Goal: Information Seeking & Learning: Learn about a topic

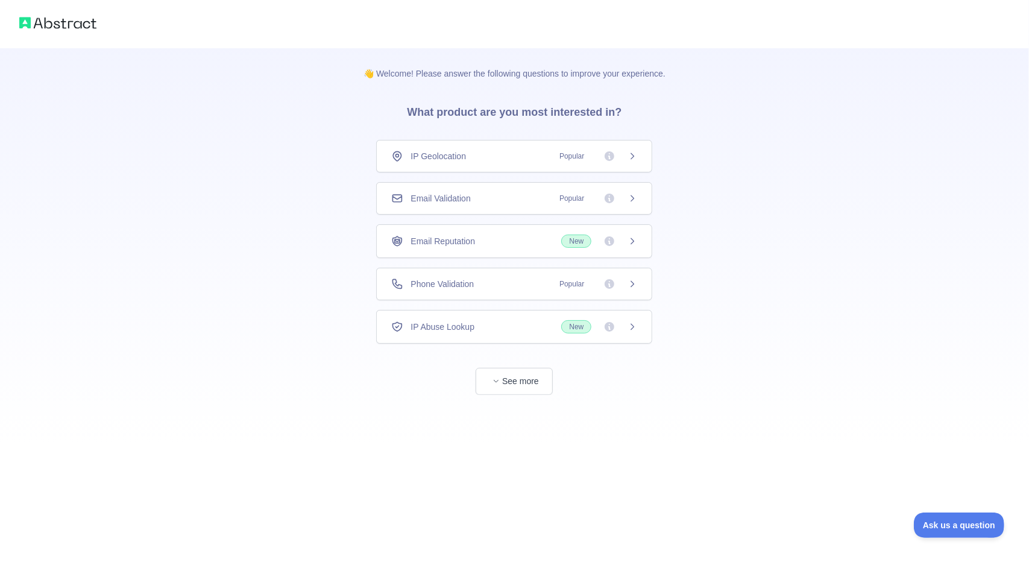
click at [468, 243] on span "Email Reputation" at bounding box center [442, 241] width 64 height 12
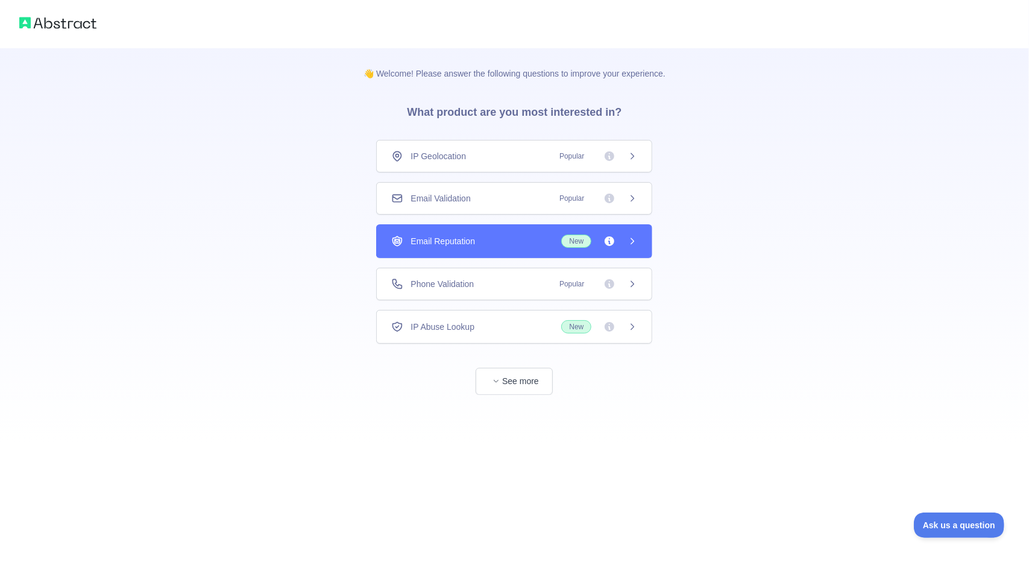
click at [504, 205] on div "Email Validation Popular" at bounding box center [514, 198] width 276 height 33
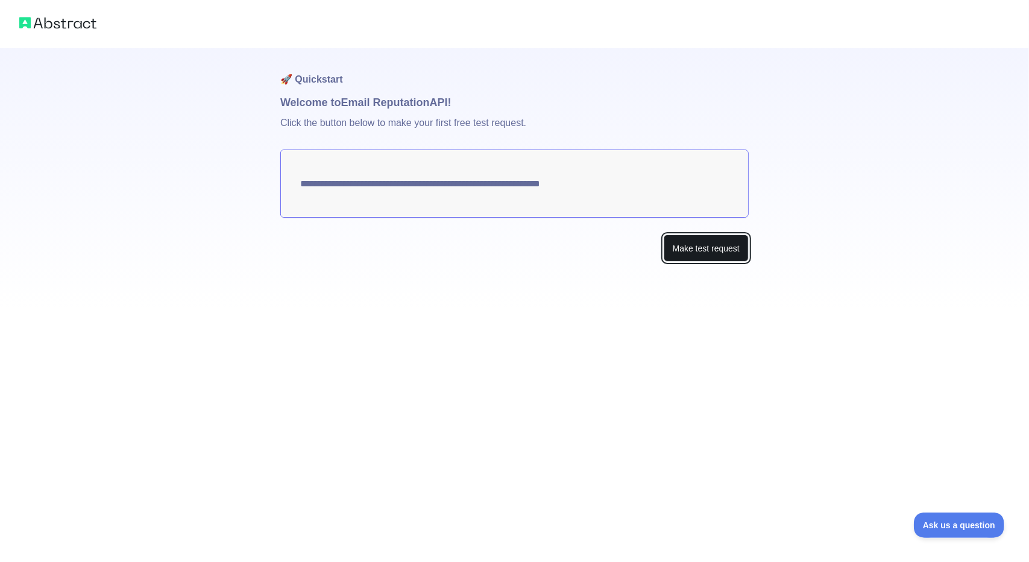
click at [678, 248] on button "Make test request" at bounding box center [705, 247] width 85 height 27
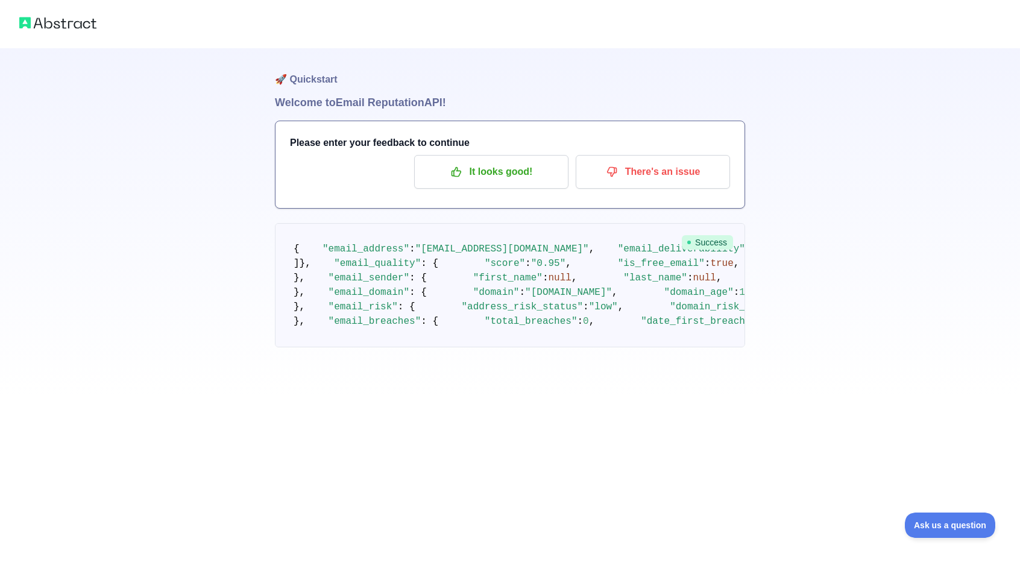
scroll to position [165, 0]
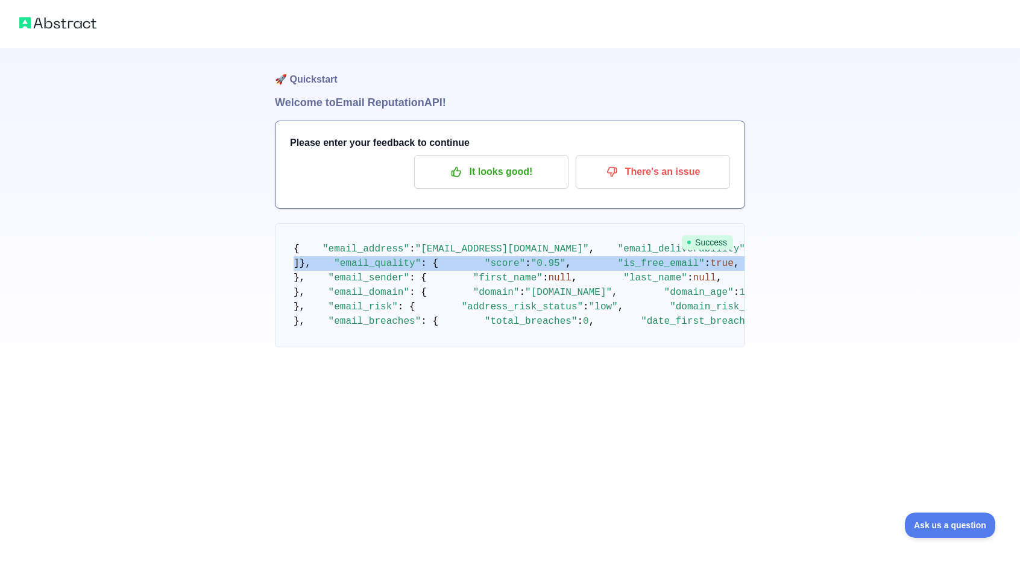
drag, startPoint x: 425, startPoint y: 178, endPoint x: 462, endPoint y: 363, distance: 189.1
click at [462, 347] on pre "{ "email_address" : "dtdhafa@gmail.com" , "email_deliverability" : { "status" :…" at bounding box center [510, 285] width 470 height 124
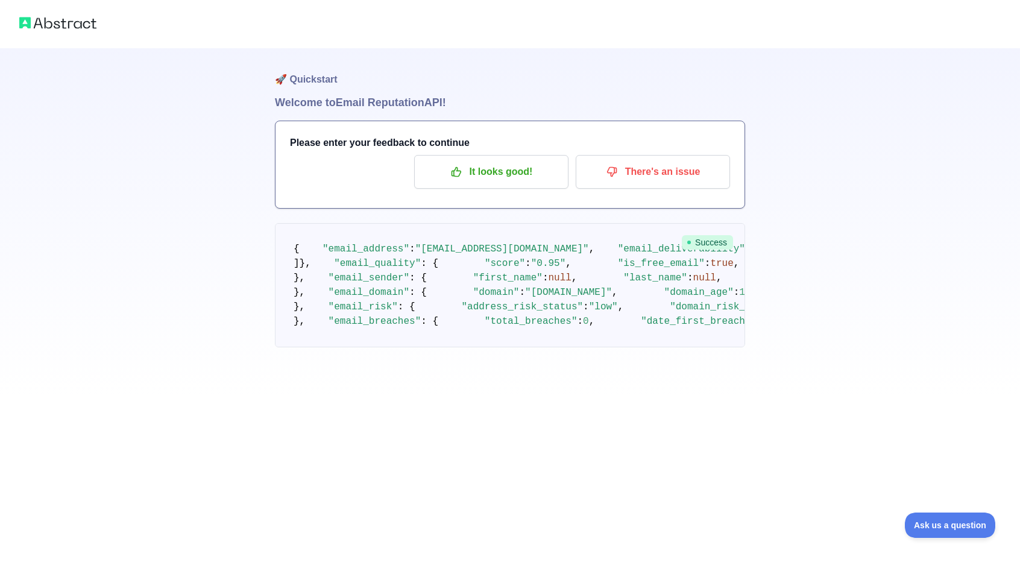
scroll to position [570, 0]
drag, startPoint x: 382, startPoint y: 213, endPoint x: 458, endPoint y: 426, distance: 226.4
click at [541, 347] on pre "{ "email_address" : "dtdhafa@gmail.com" , "email_deliverability" : { "status" :…" at bounding box center [510, 285] width 470 height 124
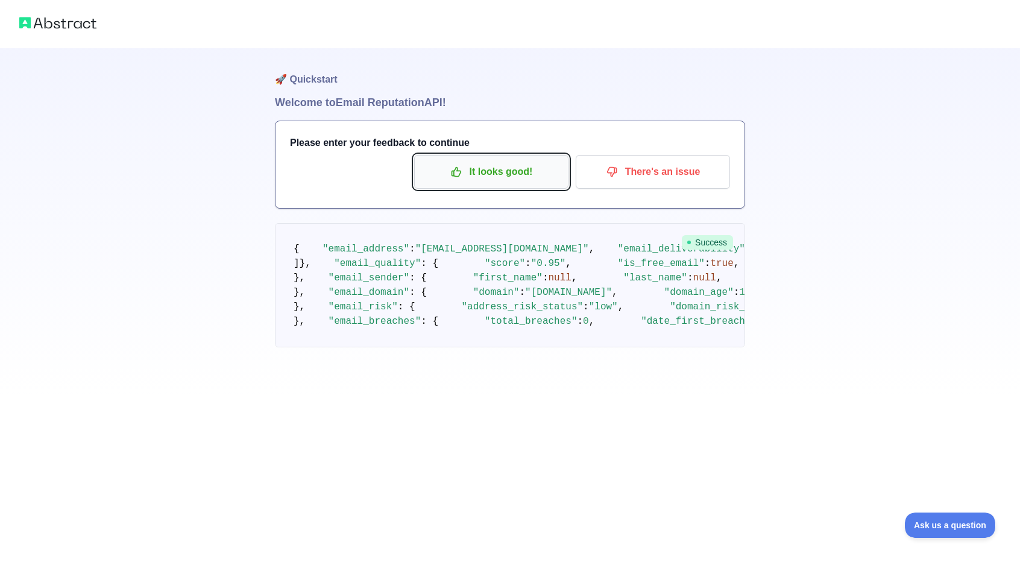
click at [487, 161] on p "It looks good!" at bounding box center [491, 171] width 136 height 20
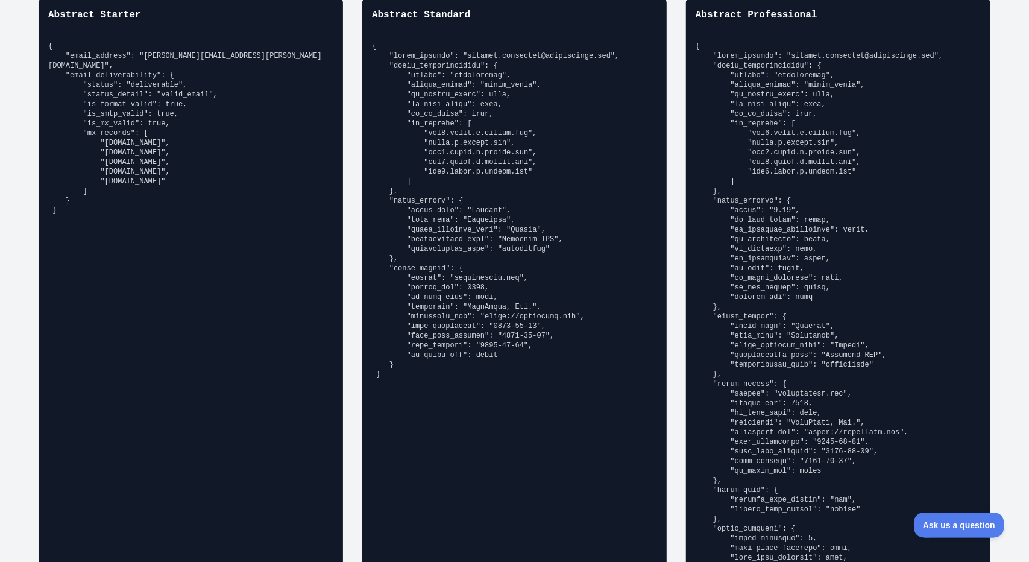
scroll to position [906, 0]
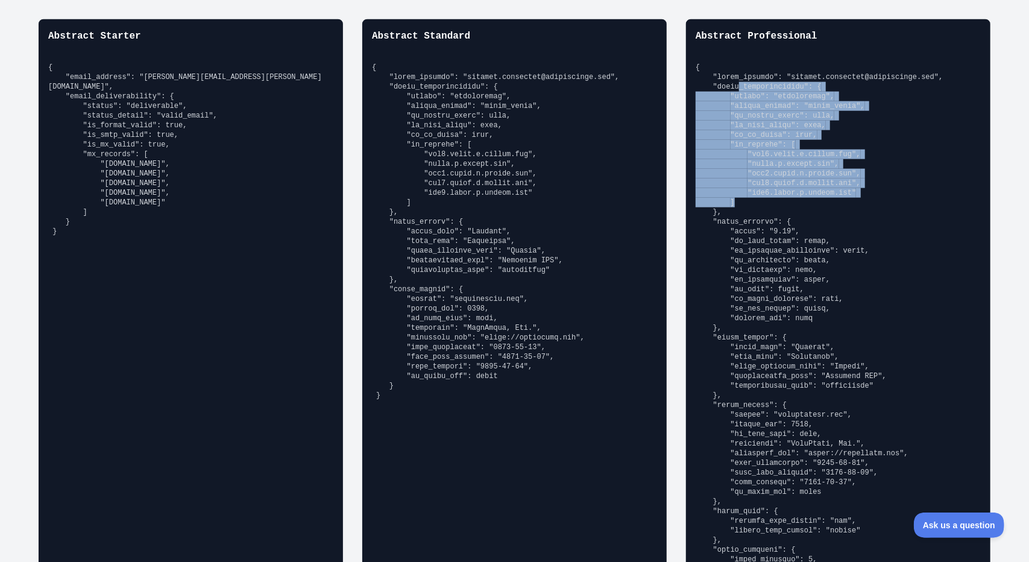
drag, startPoint x: 730, startPoint y: 83, endPoint x: 750, endPoint y: 199, distance: 118.0
click at [750, 199] on pre at bounding box center [837, 338] width 285 height 550
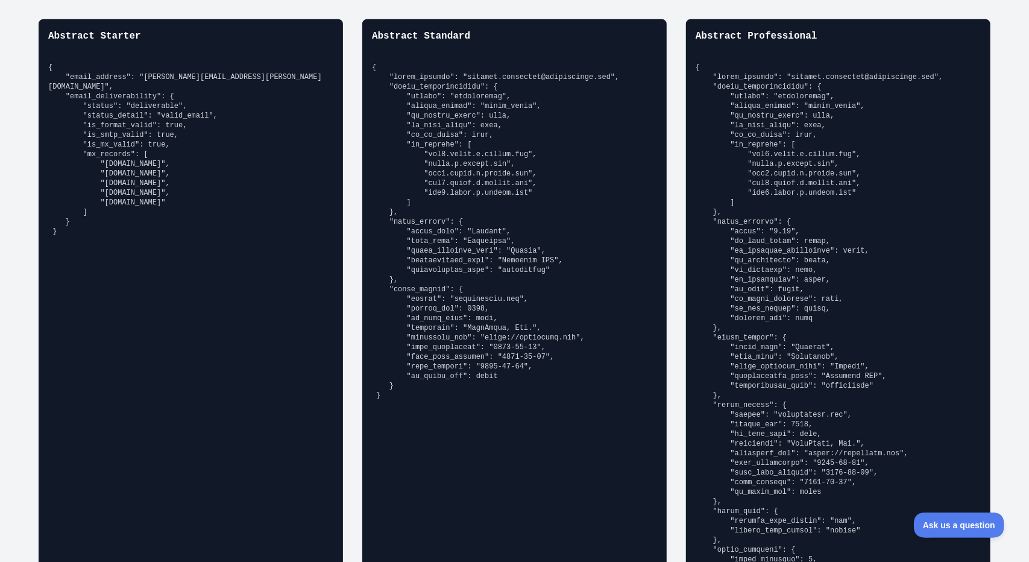
click at [786, 263] on pre at bounding box center [837, 338] width 285 height 550
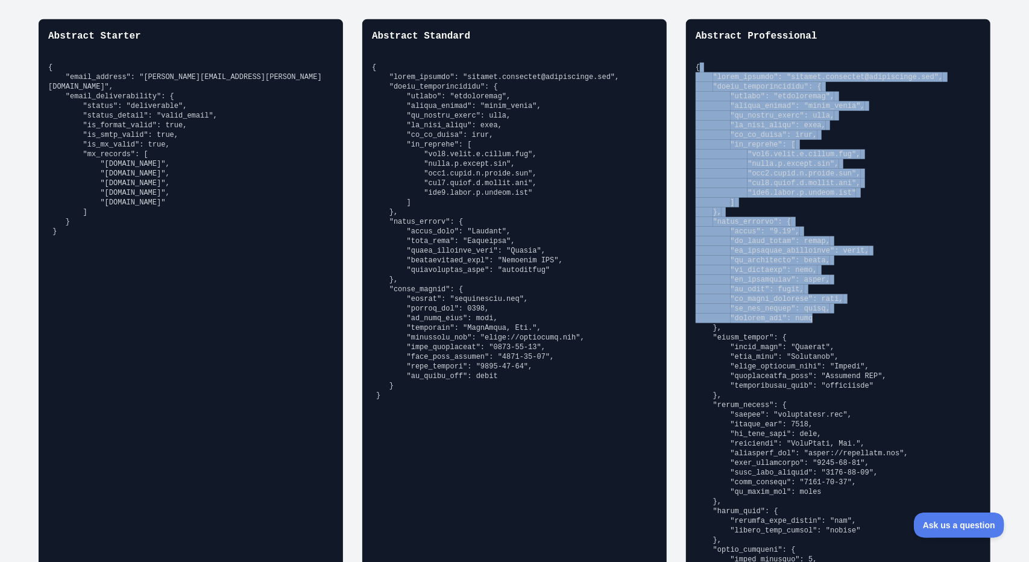
drag, startPoint x: 755, startPoint y: 64, endPoint x: 829, endPoint y: 318, distance: 263.5
click at [829, 318] on pre at bounding box center [837, 338] width 285 height 550
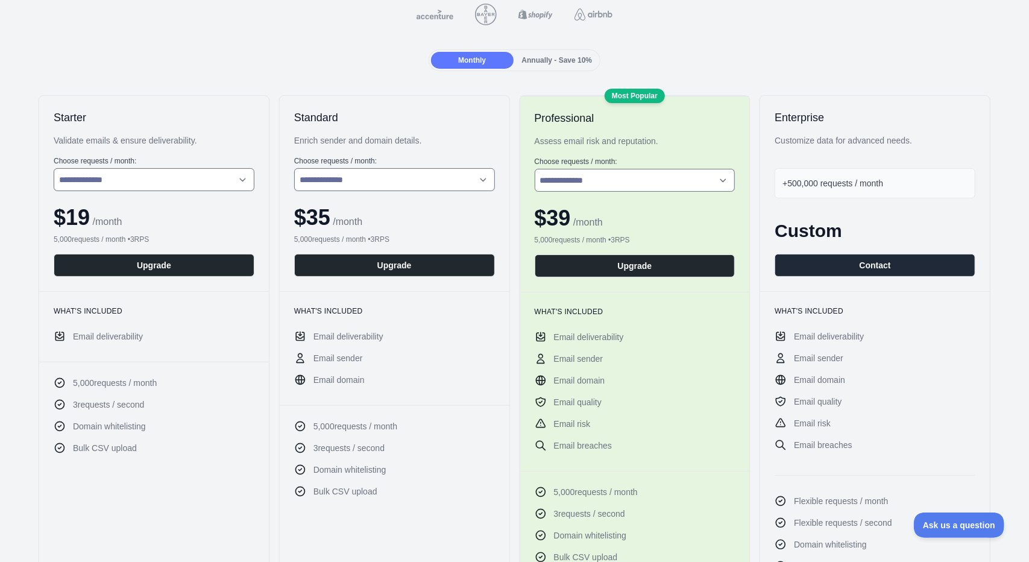
scroll to position [0, 0]
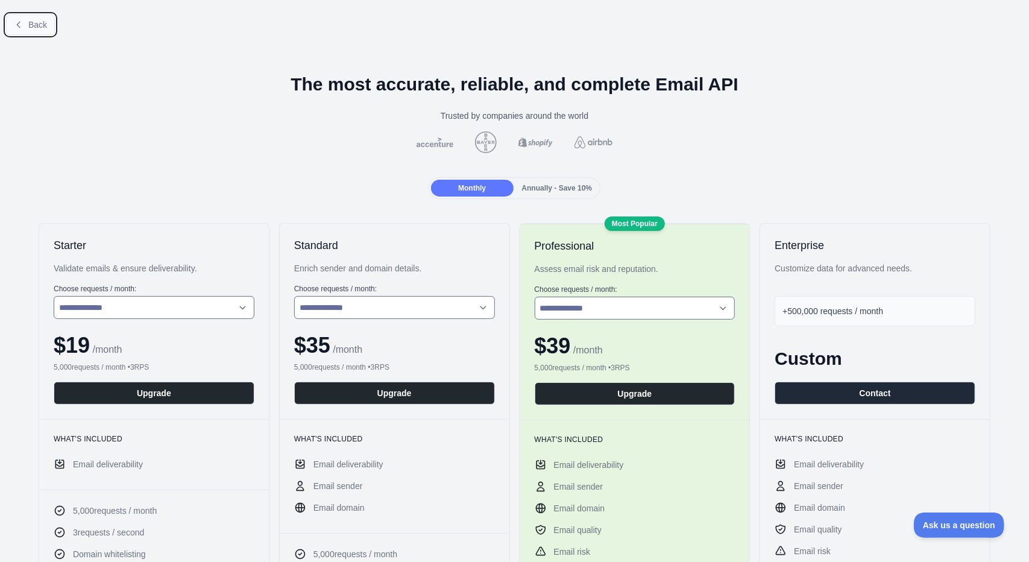
click at [40, 26] on span "Back" at bounding box center [37, 25] width 19 height 10
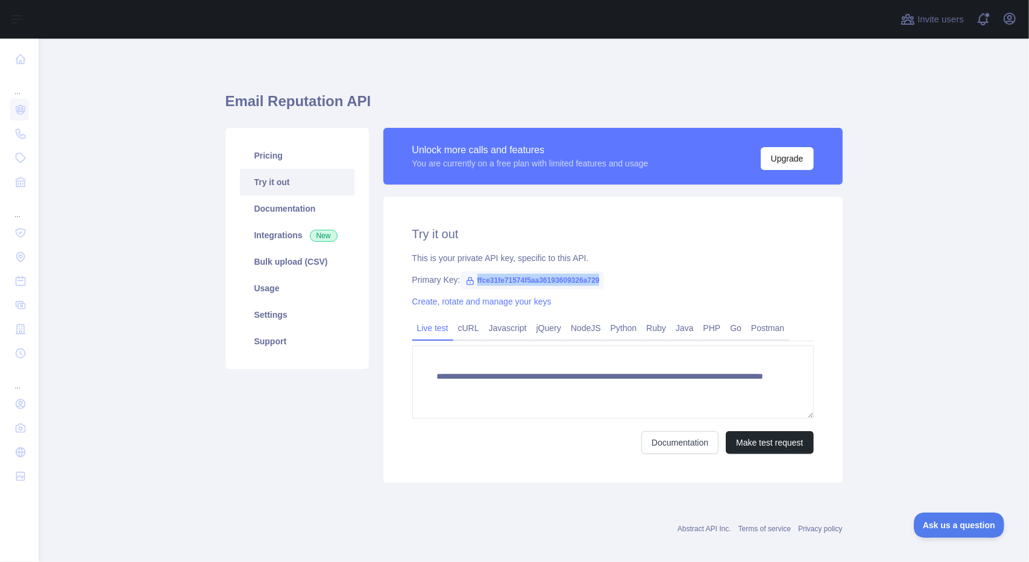
drag, startPoint x: 599, startPoint y: 279, endPoint x: 457, endPoint y: 284, distance: 141.7
click at [460, 284] on span "ffce31fe71574f5aa36193609326a729" at bounding box center [532, 280] width 144 height 18
click at [682, 262] on div "This is your private API key, specific to this API." at bounding box center [612, 258] width 401 height 12
click at [297, 280] on link "Usage" at bounding box center [297, 288] width 114 height 27
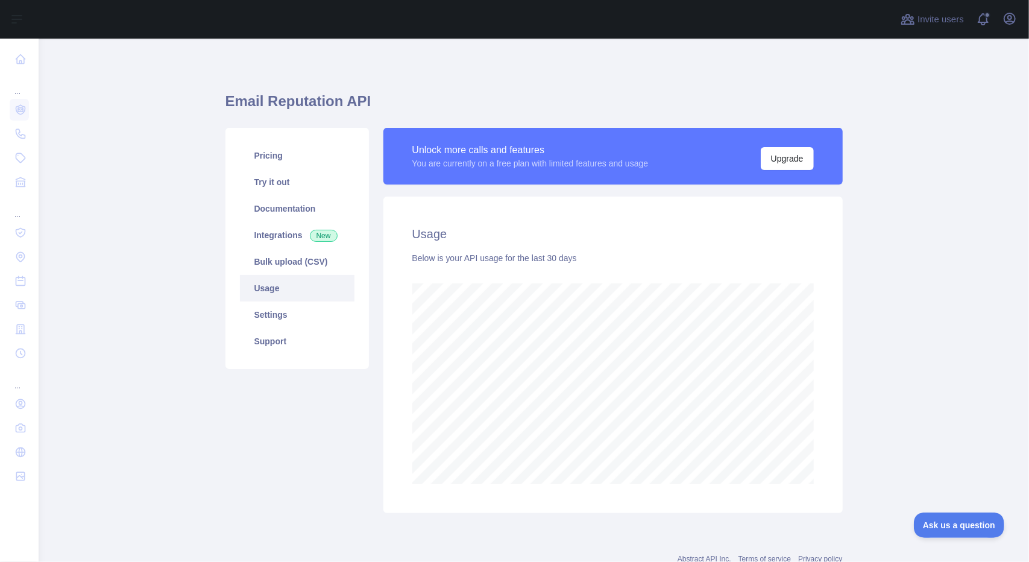
scroll to position [523, 981]
click at [296, 333] on link "Support" at bounding box center [297, 341] width 114 height 27
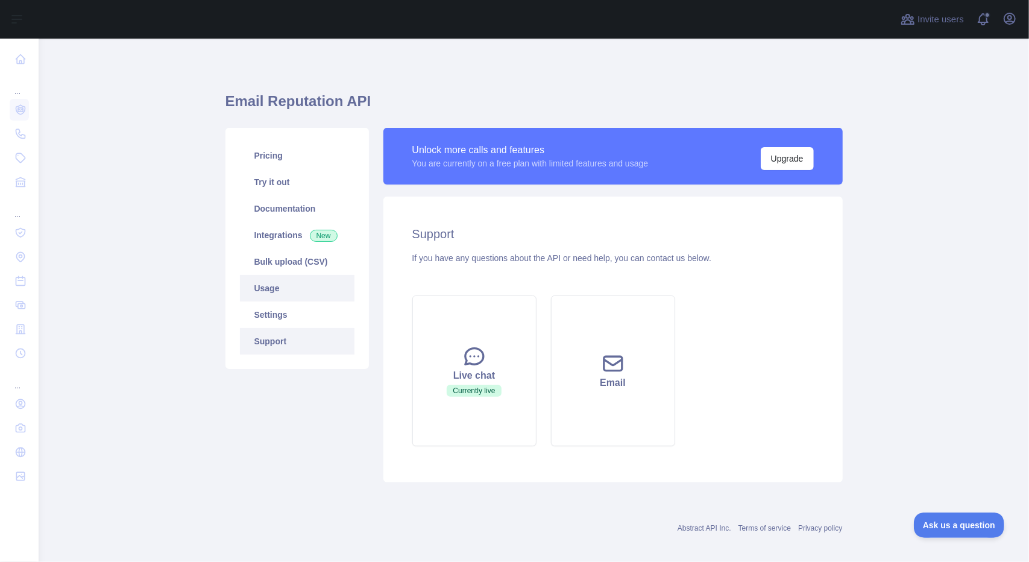
click at [294, 286] on link "Usage" at bounding box center [297, 288] width 114 height 27
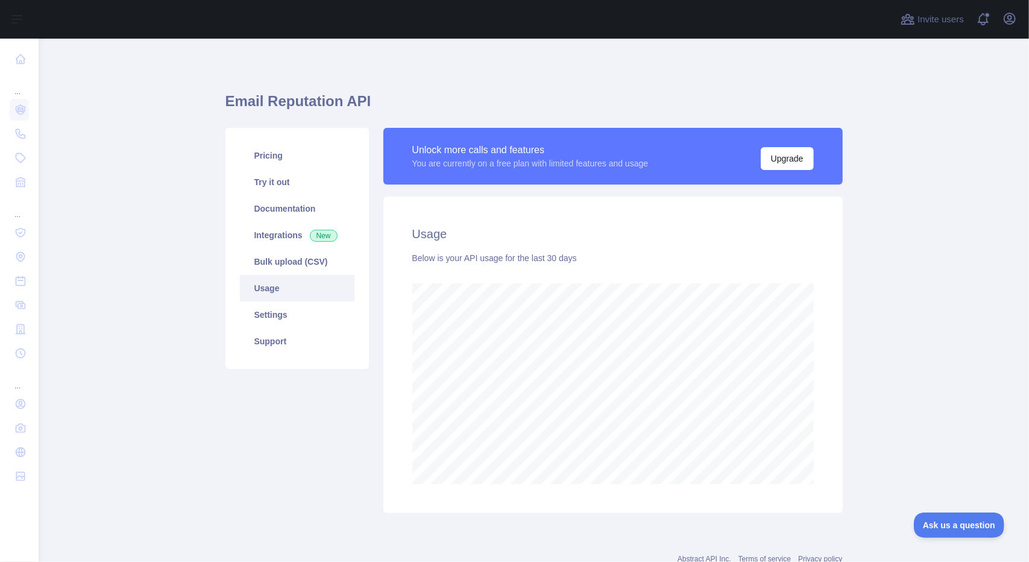
scroll to position [523, 981]
click at [302, 257] on link "Bulk upload (CSV)" at bounding box center [297, 261] width 114 height 27
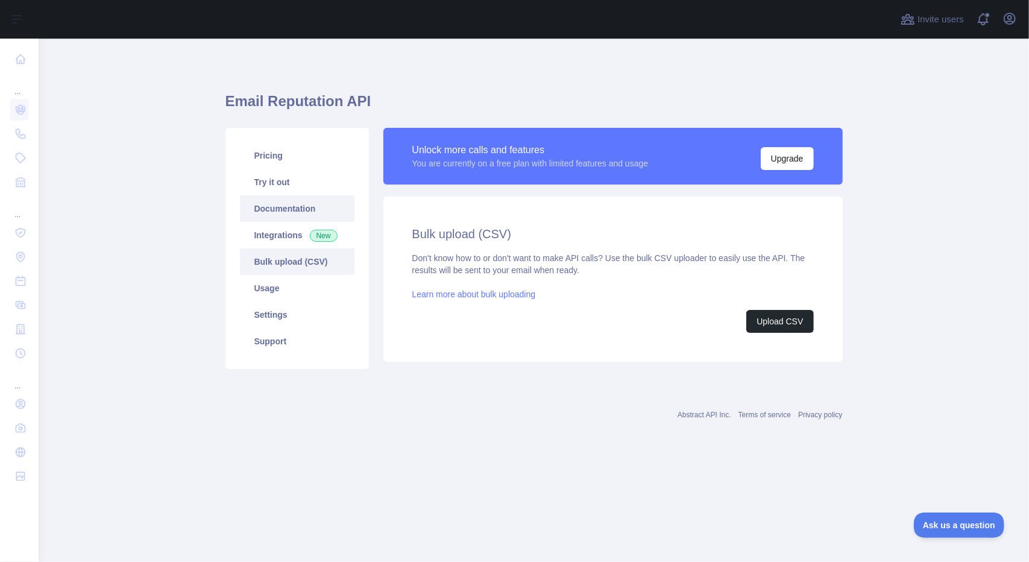
click at [288, 210] on link "Documentation" at bounding box center [297, 208] width 114 height 27
click at [336, 190] on link "Try it out" at bounding box center [297, 182] width 114 height 27
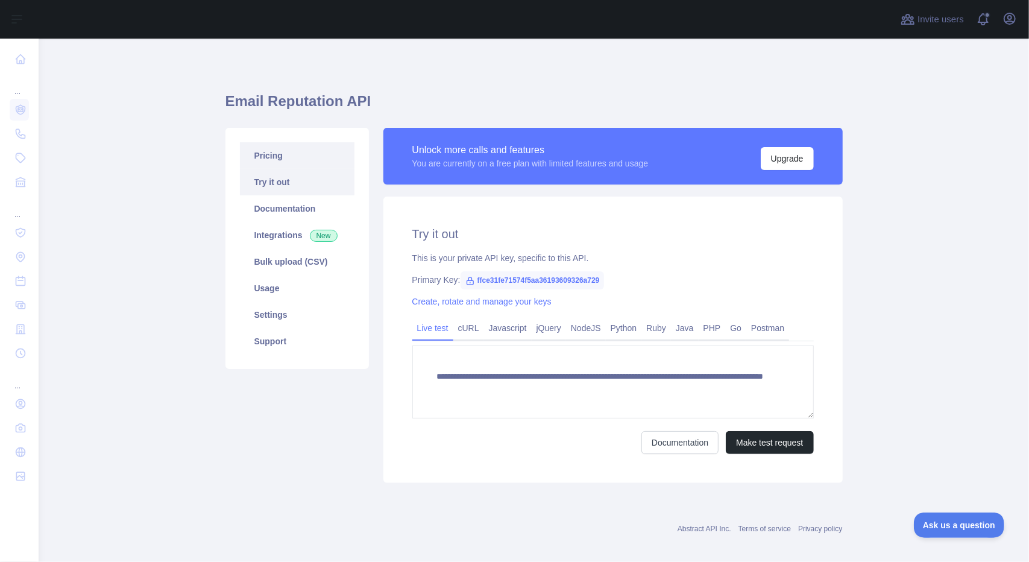
click at [306, 155] on link "Pricing" at bounding box center [297, 155] width 114 height 27
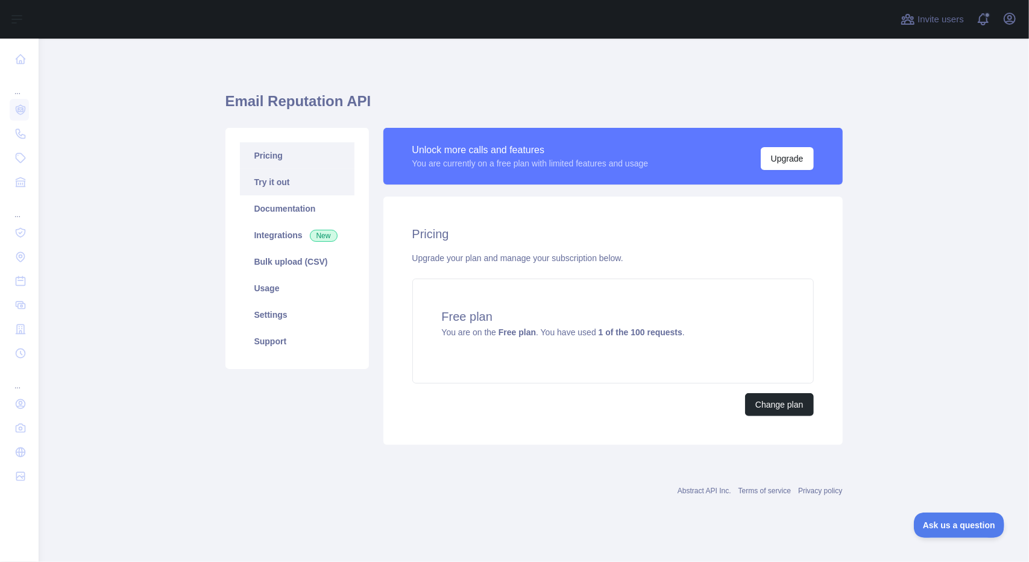
click at [304, 183] on link "Try it out" at bounding box center [297, 182] width 114 height 27
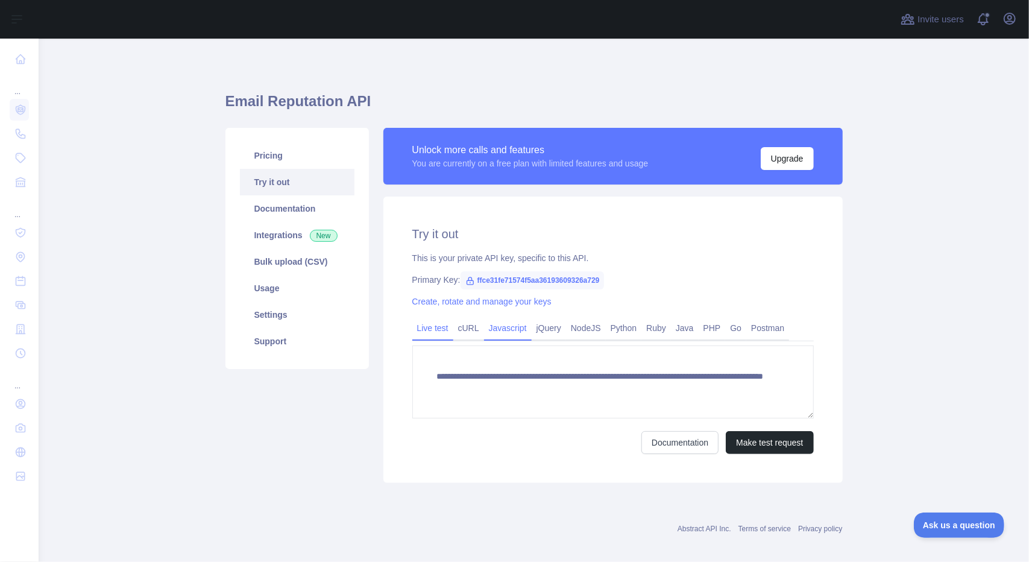
click at [508, 325] on link "Javascript" at bounding box center [508, 327] width 48 height 19
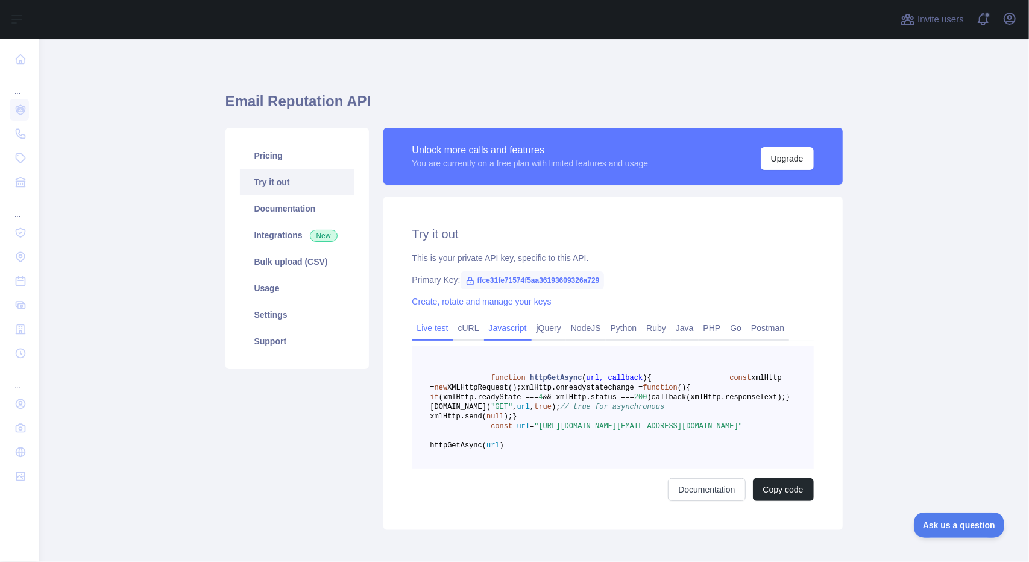
click at [433, 331] on link "Live test" at bounding box center [432, 327] width 41 height 19
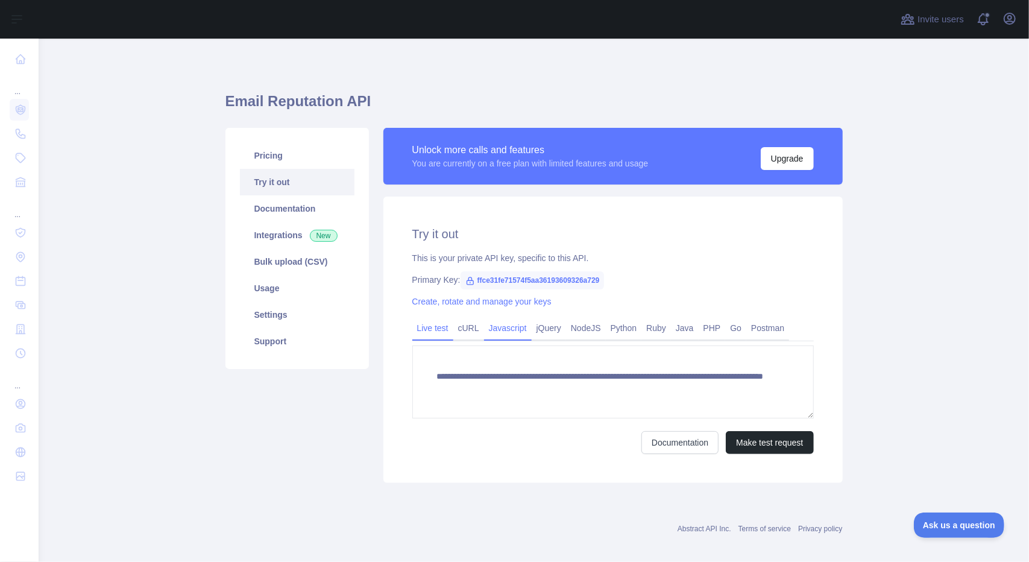
click at [500, 331] on link "Javascript" at bounding box center [508, 327] width 48 height 19
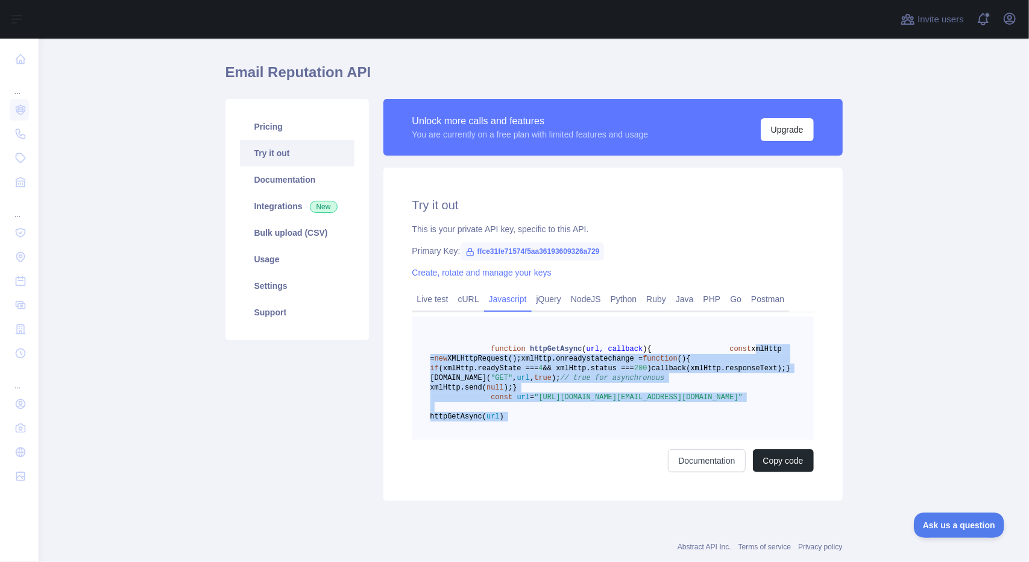
scroll to position [49, 0]
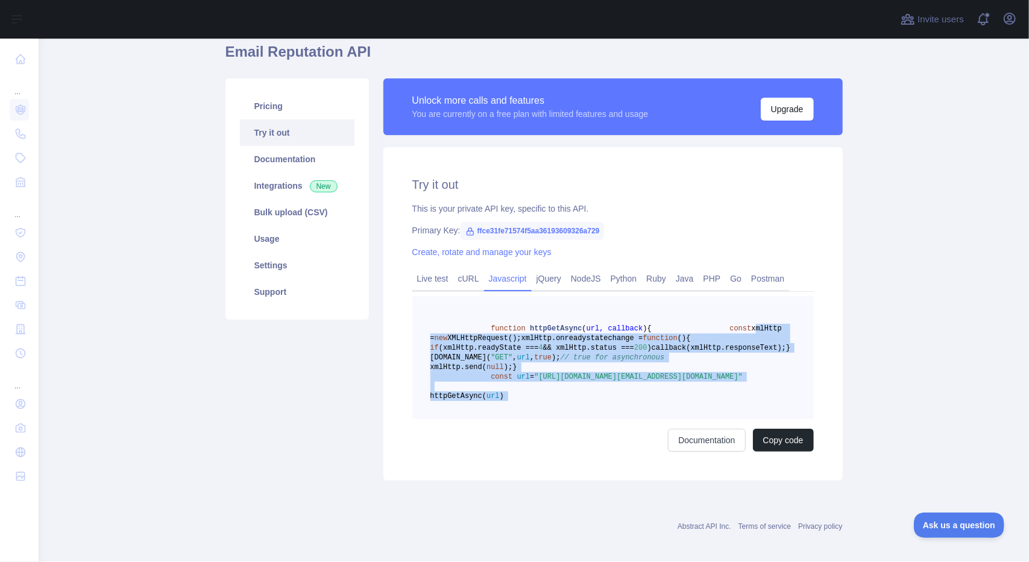
drag, startPoint x: 519, startPoint y: 385, endPoint x: 559, endPoint y: 349, distance: 53.7
click at [559, 349] on code "function httpGetAsync ( url, callback ) { const xmlHttp = new XMLHttpRequest();…" at bounding box center [610, 362] width 360 height 76
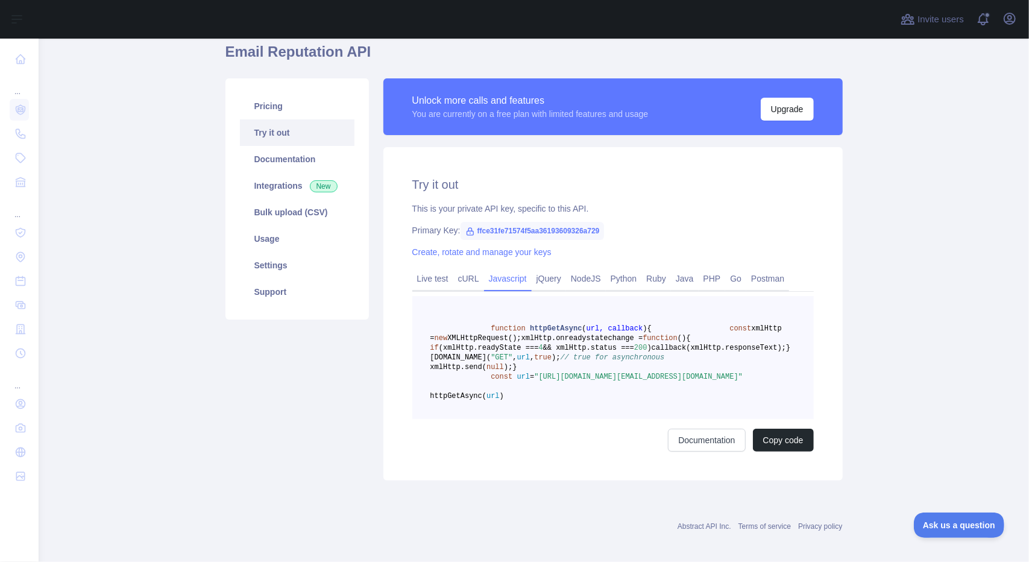
click at [516, 362] on span "," at bounding box center [514, 357] width 4 height 8
click at [416, 280] on link "Live test" at bounding box center [432, 278] width 41 height 19
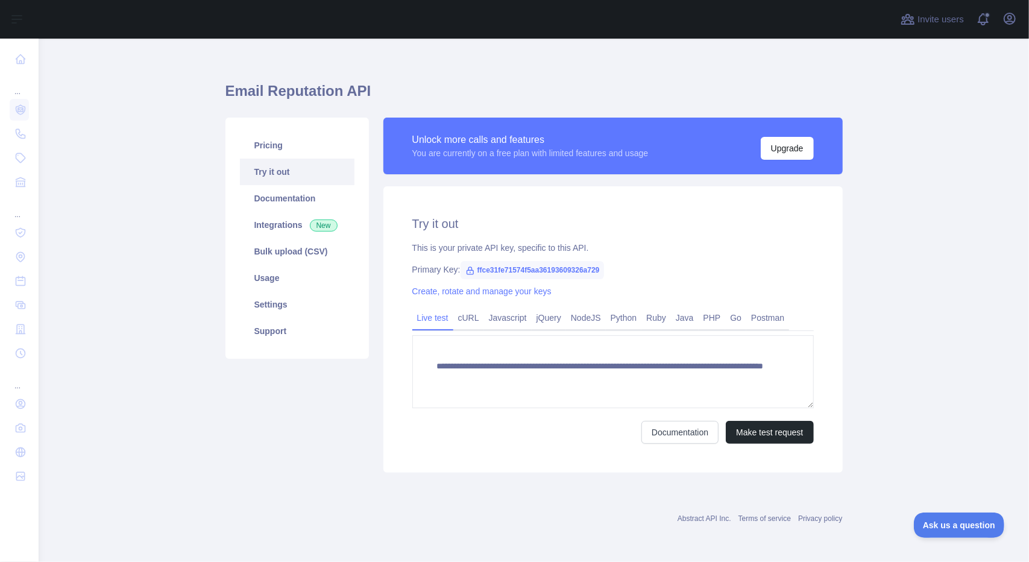
scroll to position [10, 0]
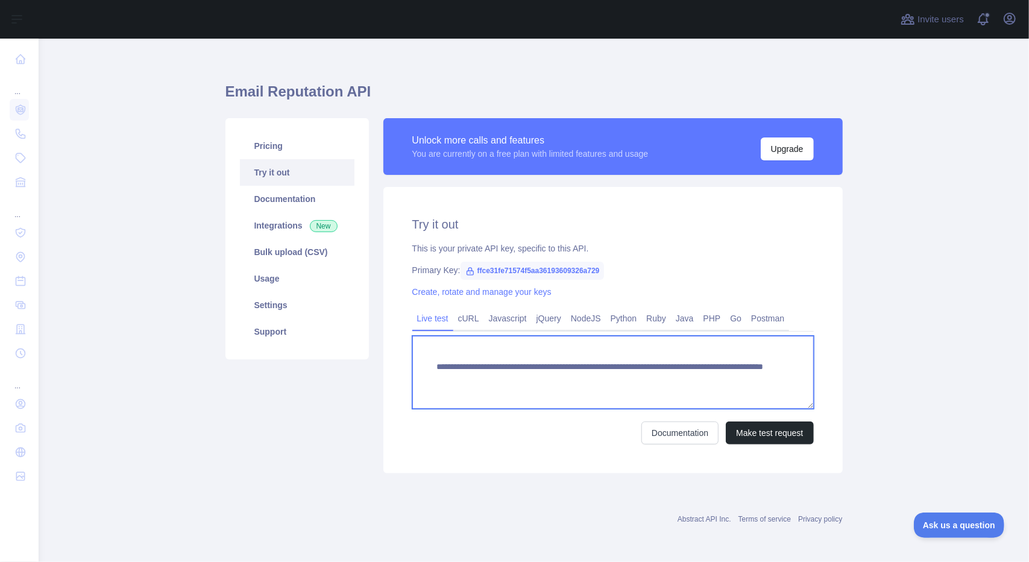
drag, startPoint x: 722, startPoint y: 377, endPoint x: 403, endPoint y: 370, distance: 319.4
click at [403, 370] on div "**********" at bounding box center [612, 330] width 459 height 286
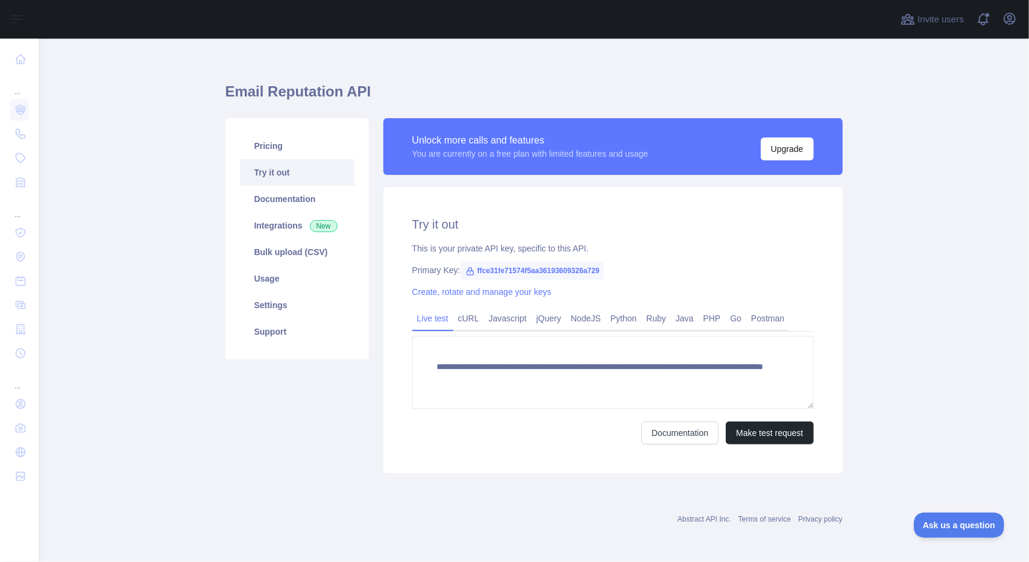
click at [466, 239] on div "**********" at bounding box center [612, 330] width 459 height 286
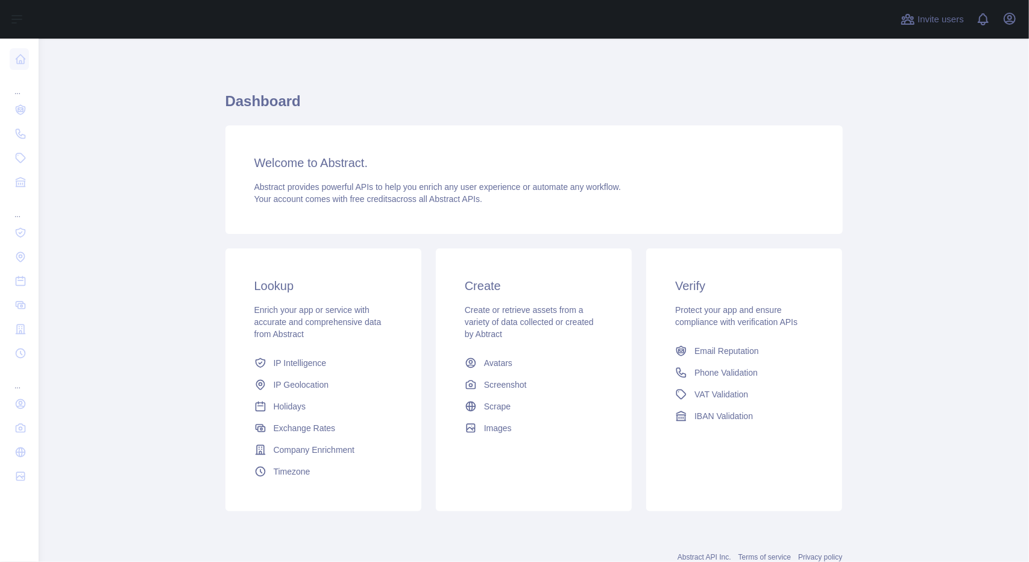
scroll to position [39, 0]
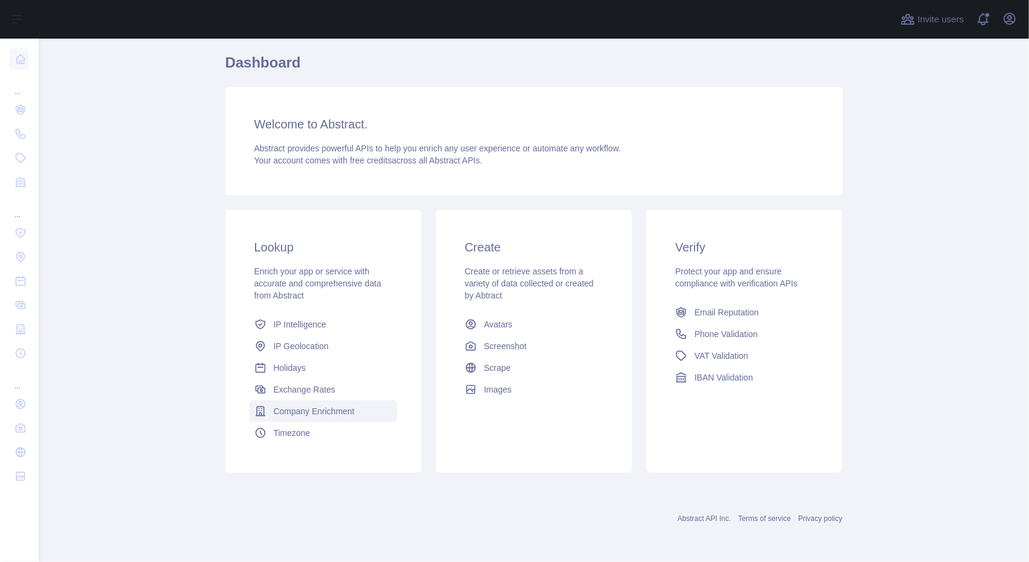
click at [364, 412] on link "Company Enrichment" at bounding box center [323, 411] width 148 height 22
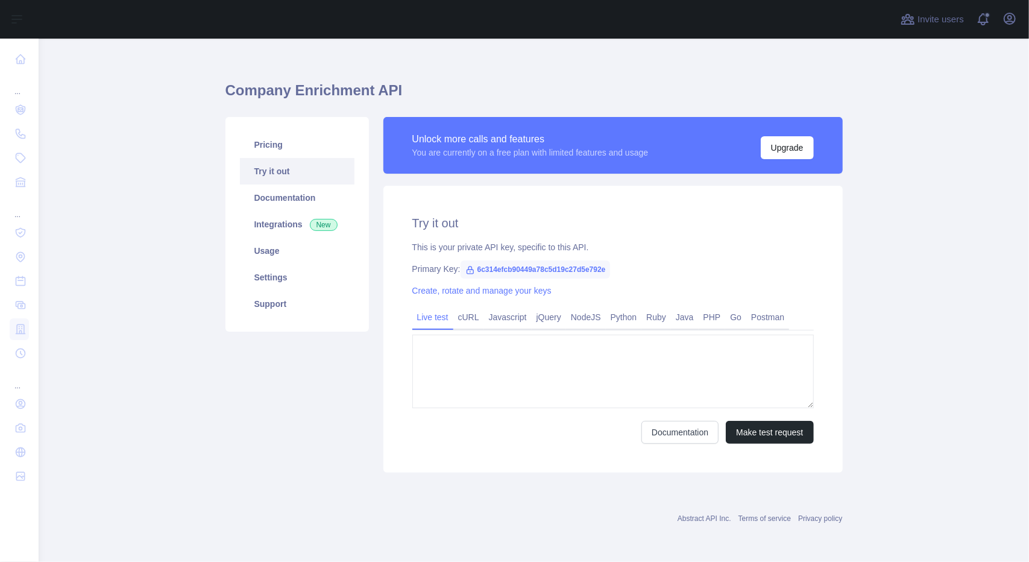
type textarea "**********"
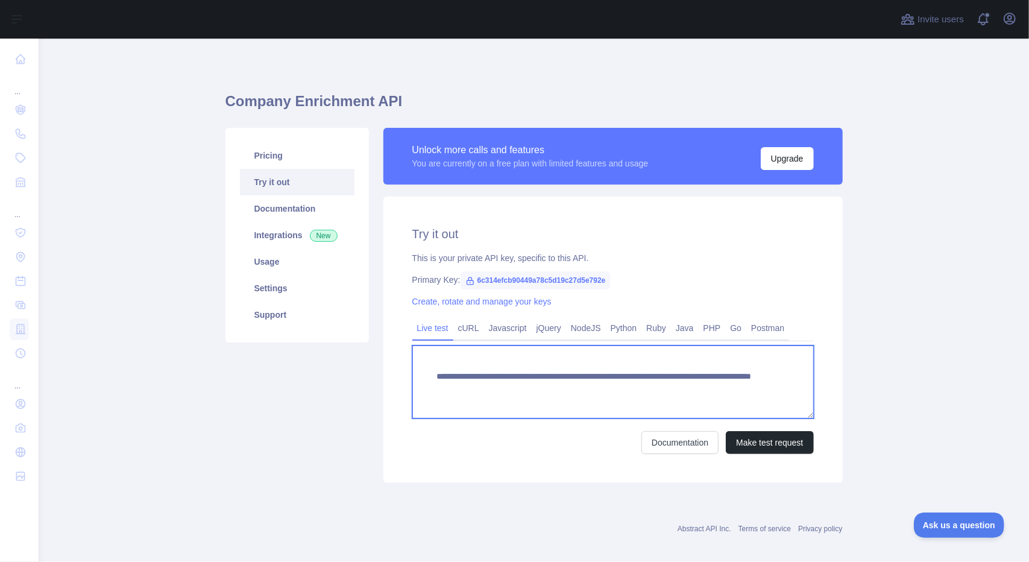
drag, startPoint x: 706, startPoint y: 386, endPoint x: 415, endPoint y: 371, distance: 292.0
click at [415, 371] on textarea "**********" at bounding box center [612, 381] width 401 height 73
click at [698, 393] on textarea "**********" at bounding box center [612, 381] width 401 height 73
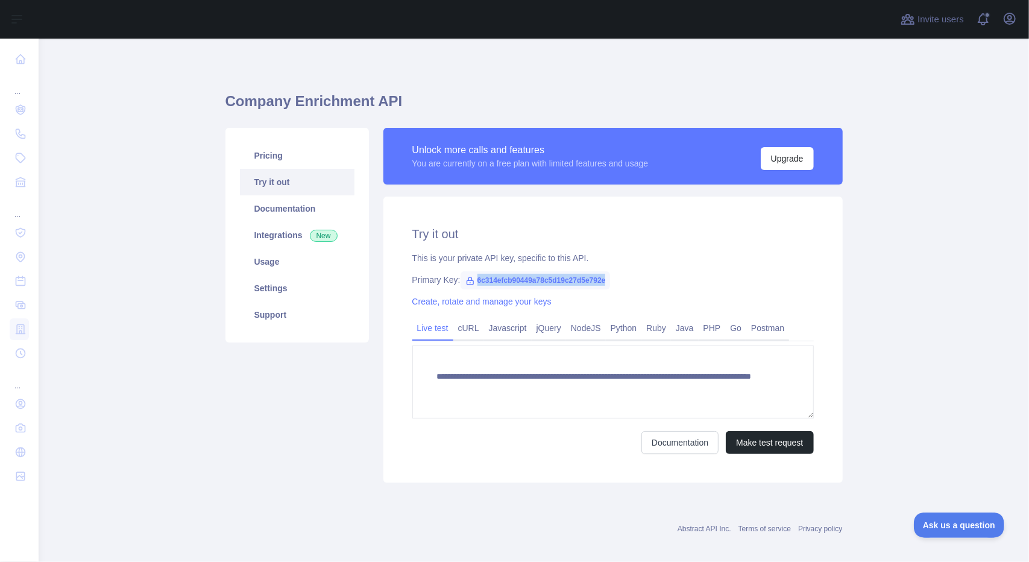
drag, startPoint x: 601, startPoint y: 277, endPoint x: 469, endPoint y: 287, distance: 132.4
click at [469, 287] on span "6c314efcb90449a78c5d19c27d5e792e" at bounding box center [535, 280] width 150 height 18
copy span "6c314efcb90449a78c5d19c27d5e792e"
